Goal: Task Accomplishment & Management: Manage account settings

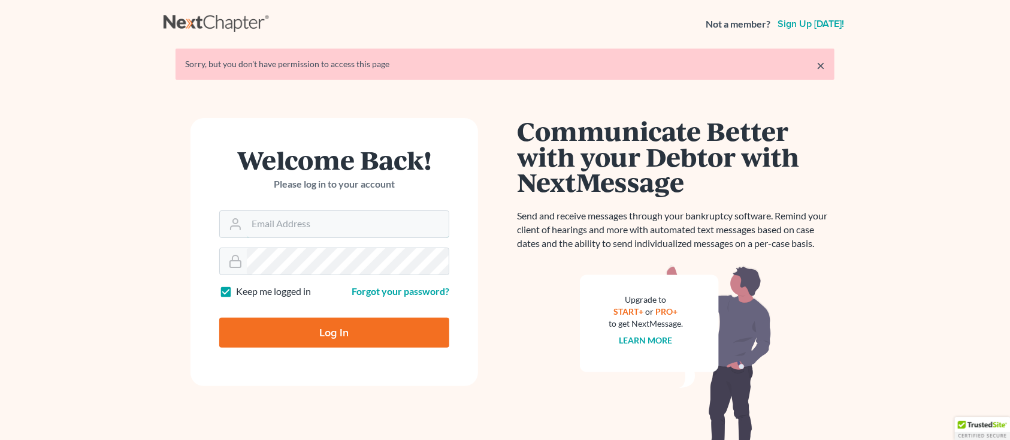
type input "[PERSON_NAME][EMAIL_ADDRESS][DOMAIN_NAME]"
click at [299, 332] on input "Log In" at bounding box center [334, 333] width 230 height 30
type input "Thinking..."
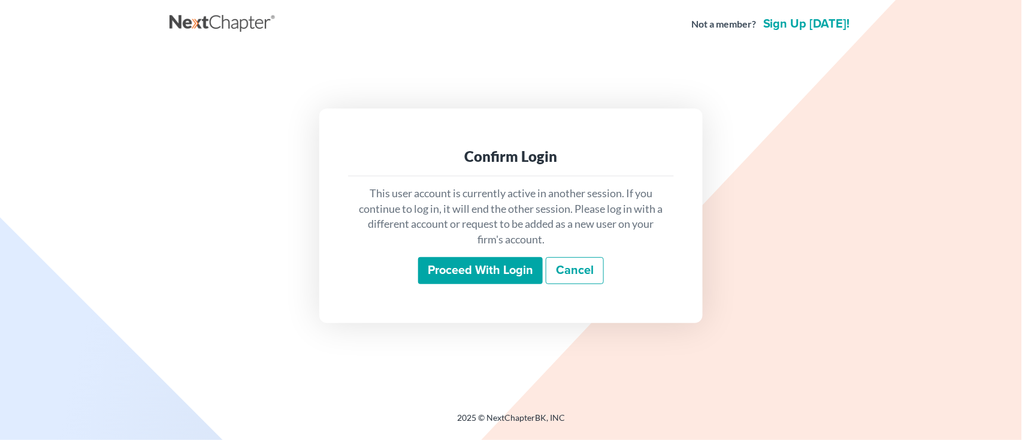
click at [501, 261] on input "Proceed with login" at bounding box center [480, 271] width 125 height 28
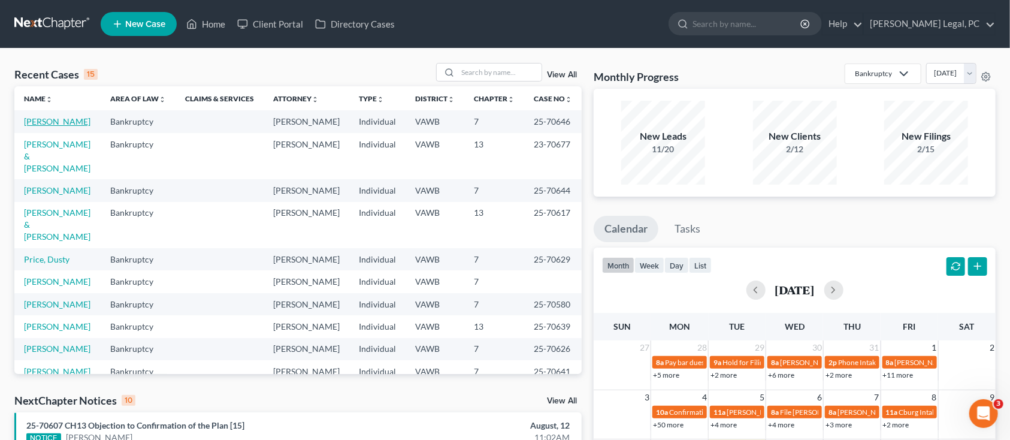
click at [54, 123] on link "Dalton, Caleb" at bounding box center [57, 121] width 67 height 10
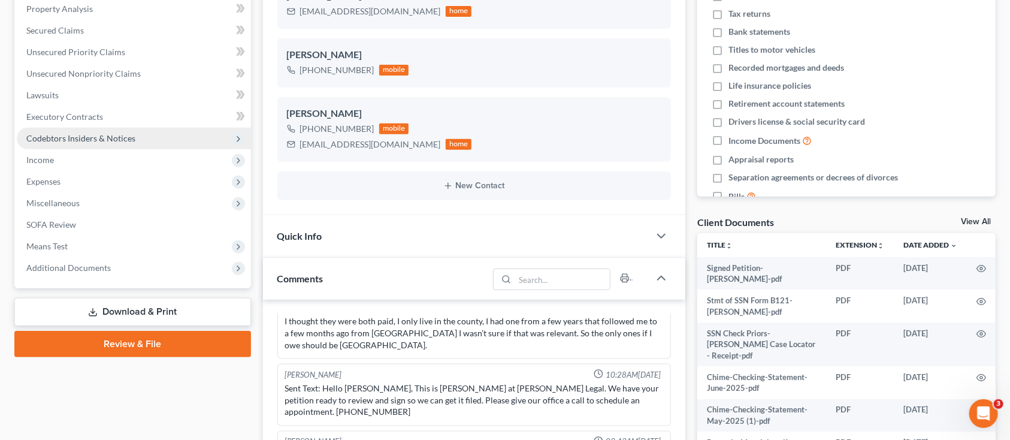
scroll to position [240, 0]
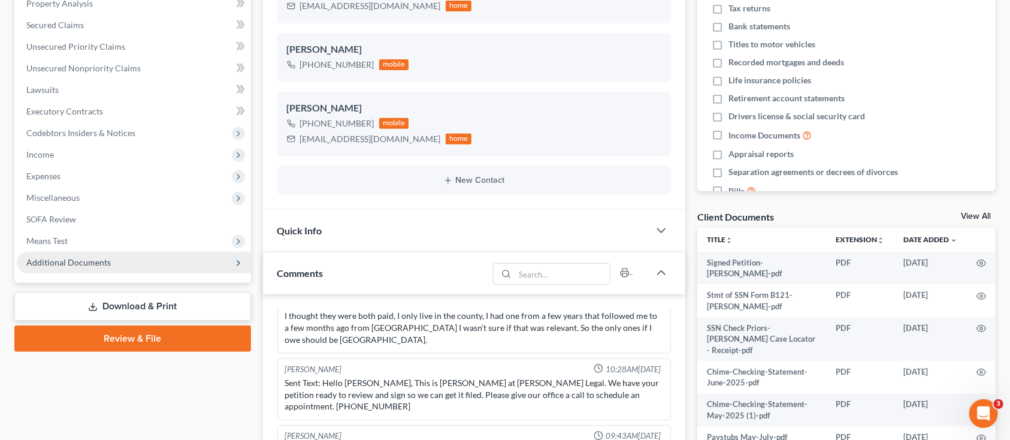
click at [45, 257] on span "Additional Documents" at bounding box center [68, 262] width 84 height 10
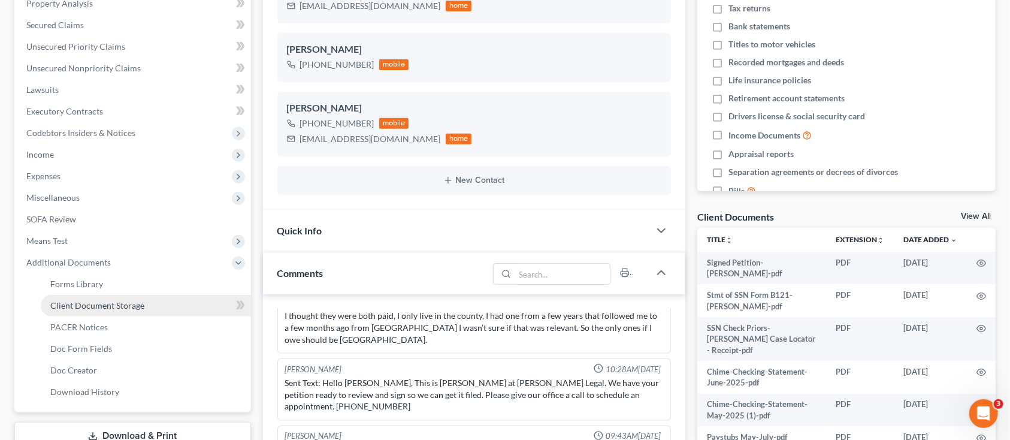
click at [59, 303] on span "Client Document Storage" at bounding box center [97, 305] width 94 height 10
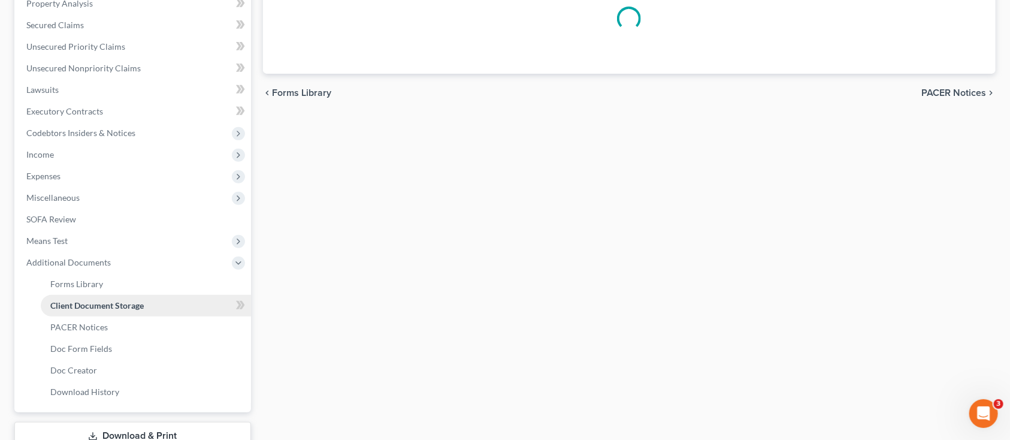
scroll to position [96, 0]
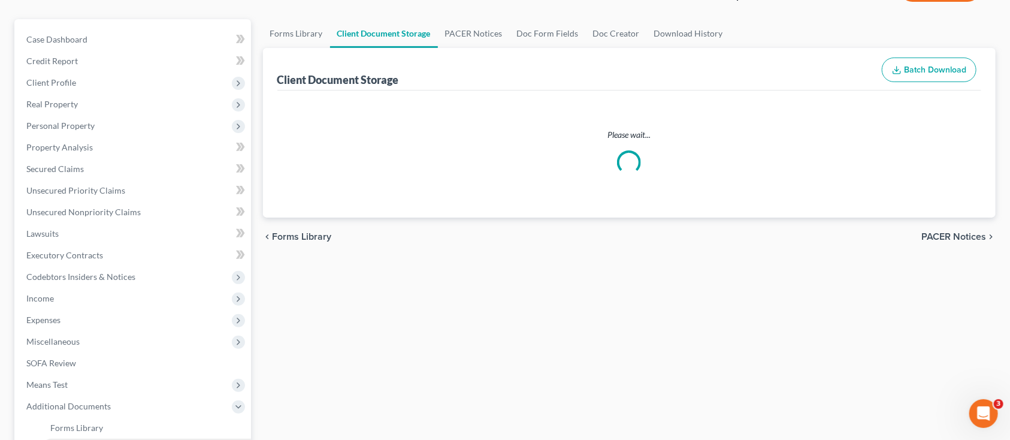
select select "0"
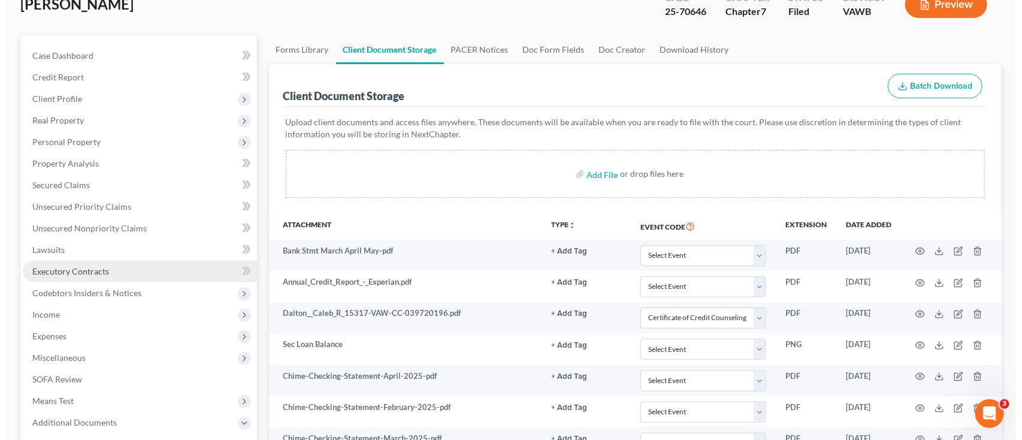
scroll to position [159, 0]
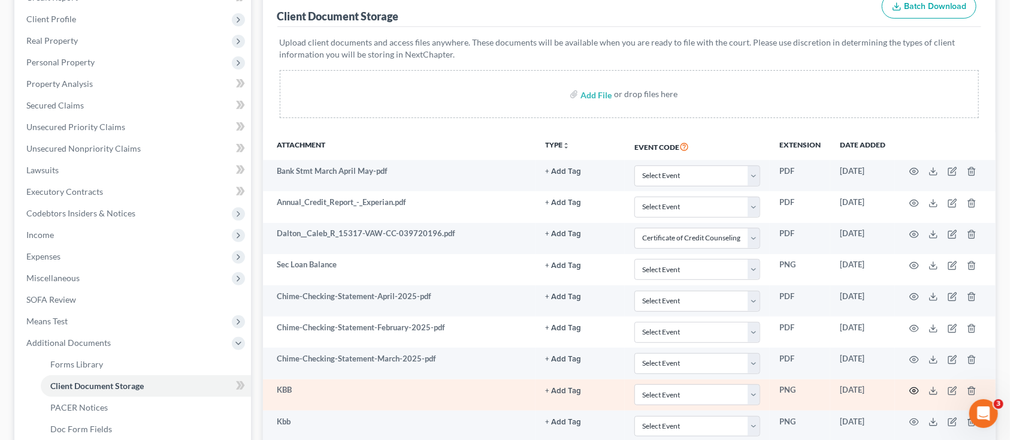
click at [916, 388] on icon "button" at bounding box center [914, 391] width 9 height 7
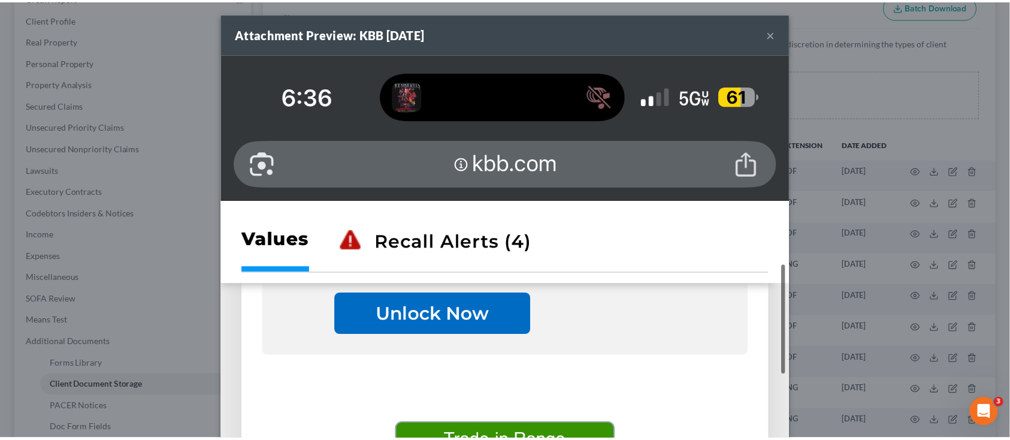
scroll to position [0, 0]
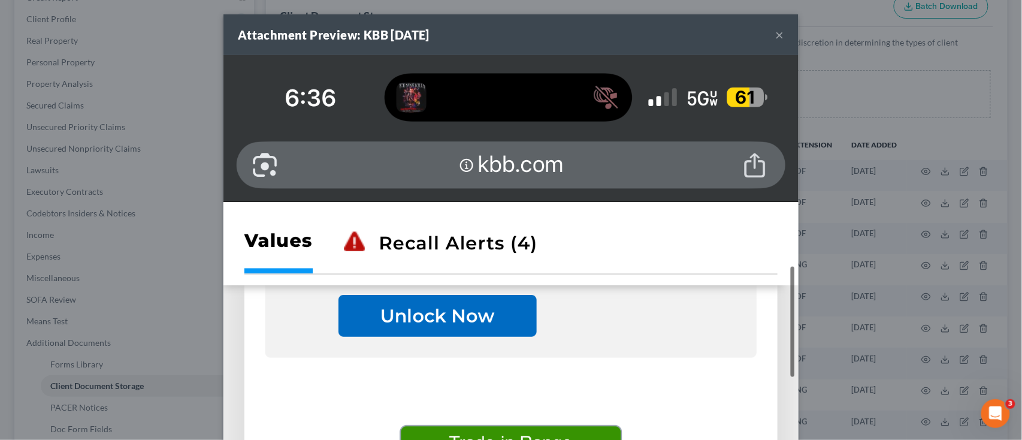
click at [776, 34] on button "×" at bounding box center [780, 35] width 8 height 14
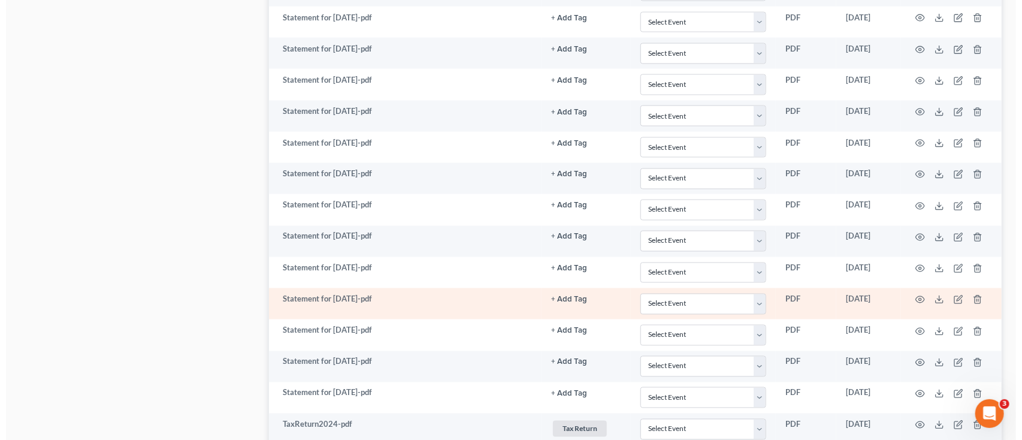
scroll to position [1198, 0]
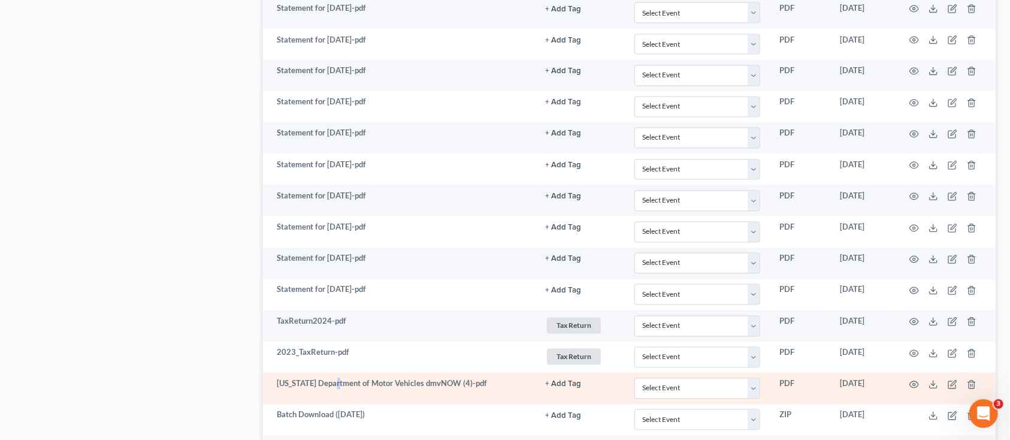
click at [334, 391] on td "Virginia Department of Motor Vehicles dmvNOW (4)-pdf" at bounding box center [399, 388] width 273 height 31
click at [916, 383] on icon "button" at bounding box center [915, 385] width 10 height 10
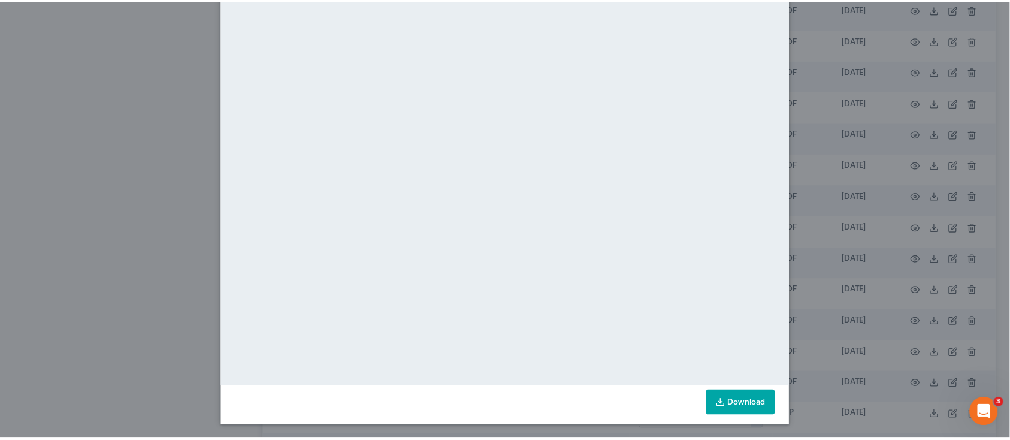
scroll to position [0, 0]
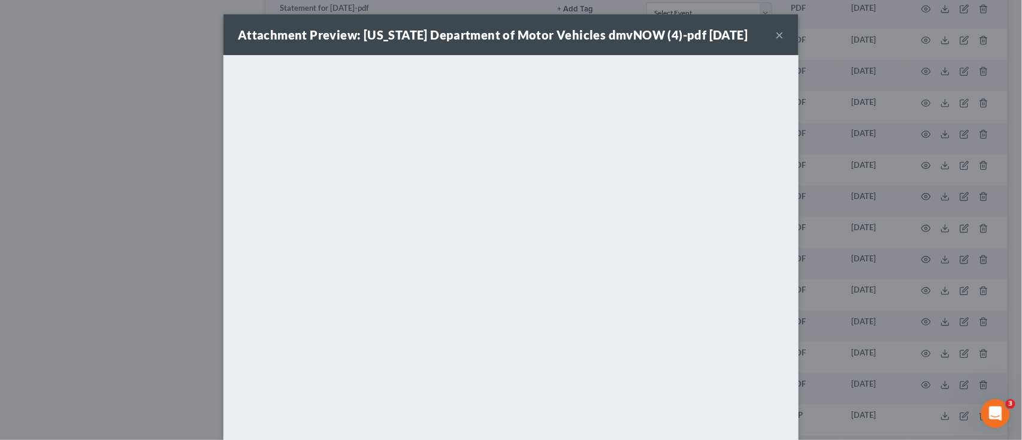
click at [776, 35] on button "×" at bounding box center [780, 35] width 8 height 14
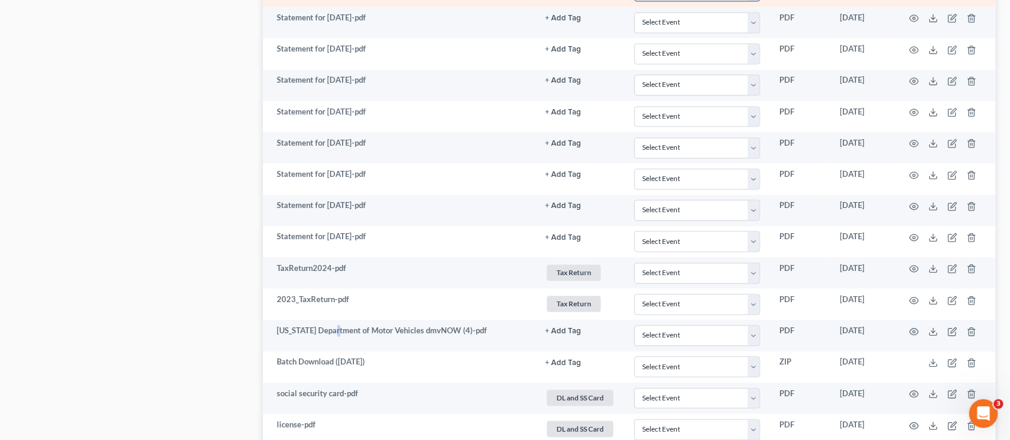
scroll to position [1358, 0]
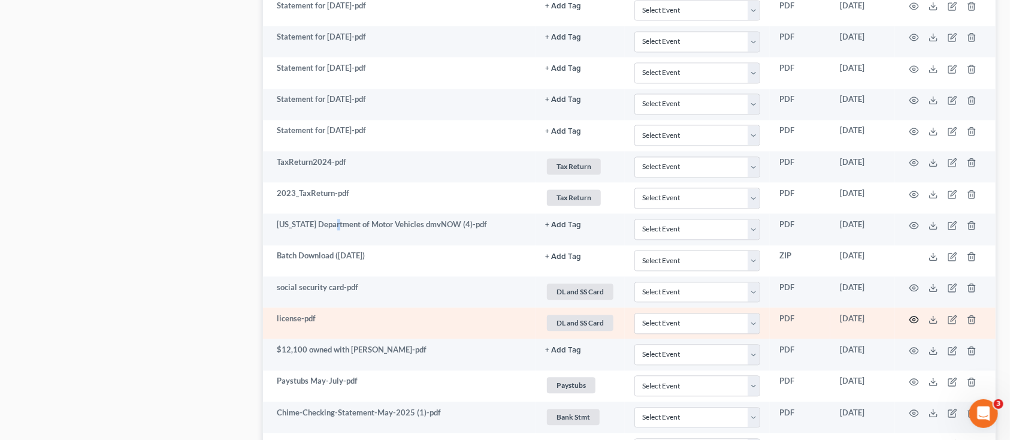
click at [916, 322] on icon "button" at bounding box center [915, 320] width 10 height 10
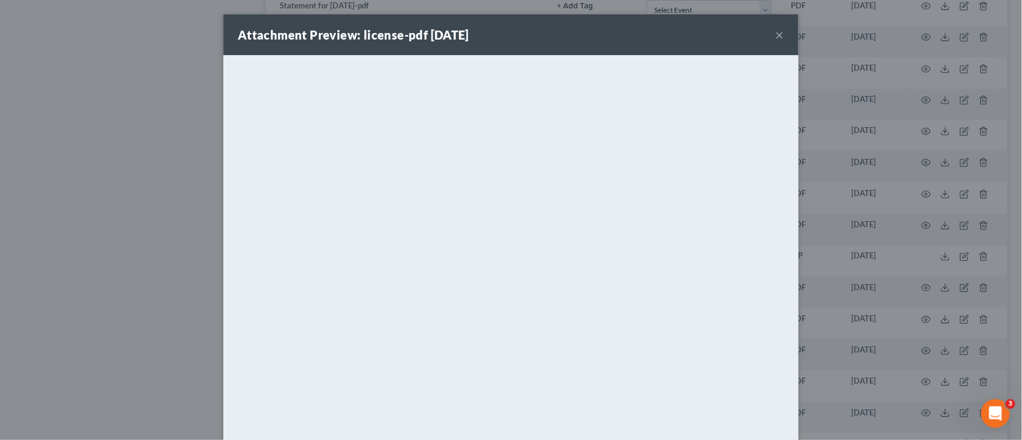
click at [777, 30] on button "×" at bounding box center [780, 35] width 8 height 14
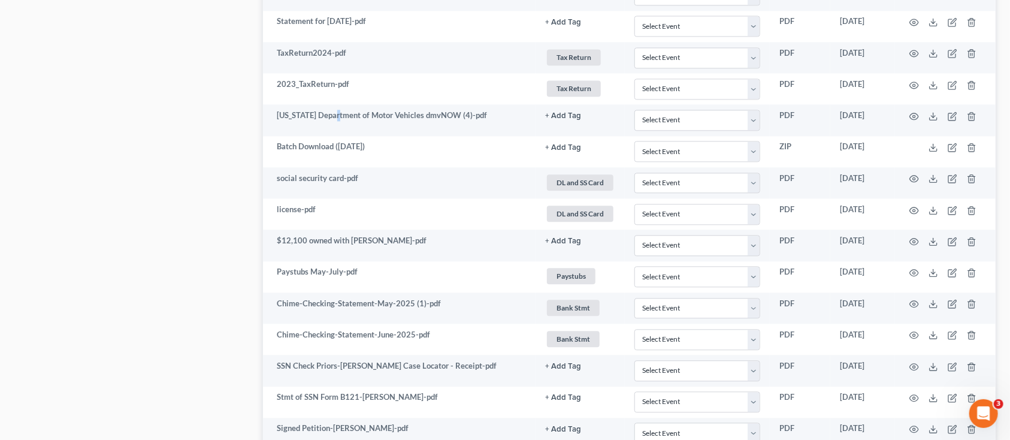
scroll to position [1518, 0]
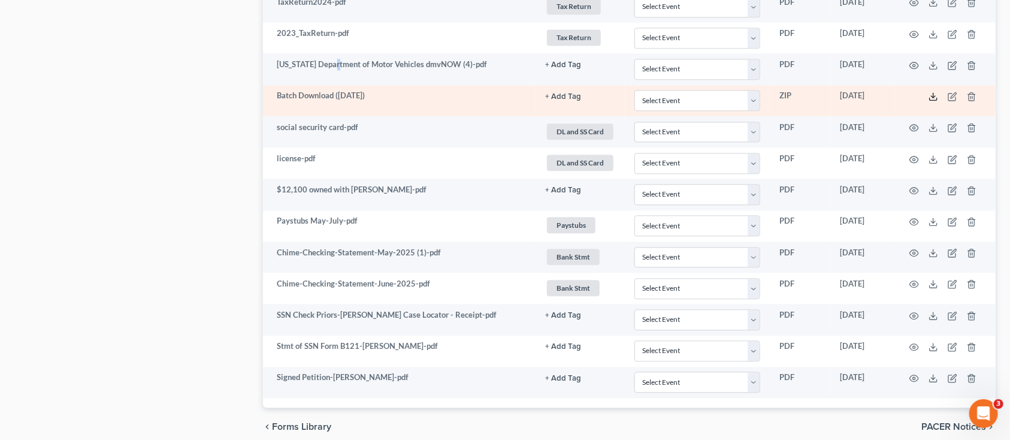
click at [937, 96] on icon at bounding box center [934, 97] width 10 height 10
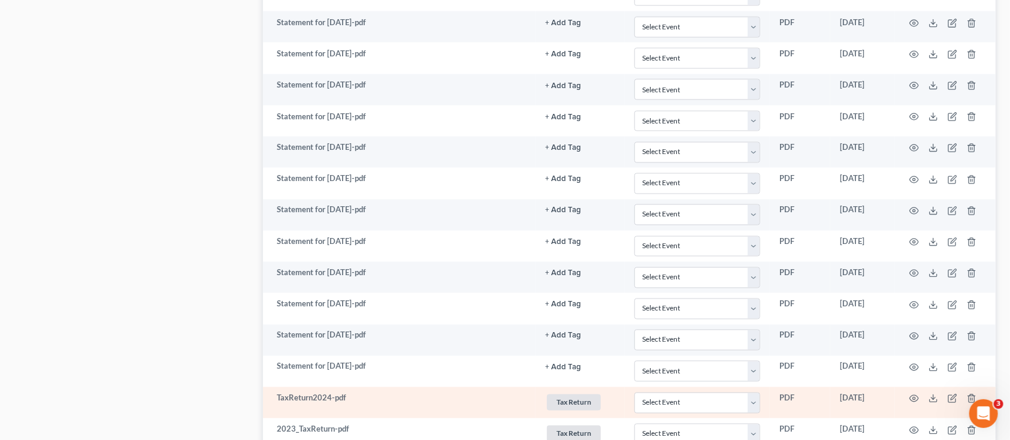
scroll to position [1094, 0]
